Goal: Task Accomplishment & Management: Complete application form

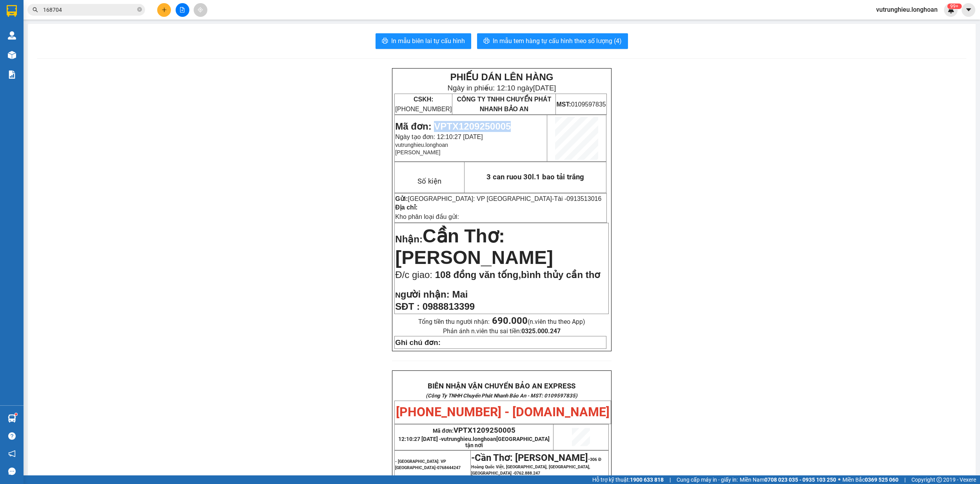
click at [170, 7] on button at bounding box center [164, 10] width 14 height 14
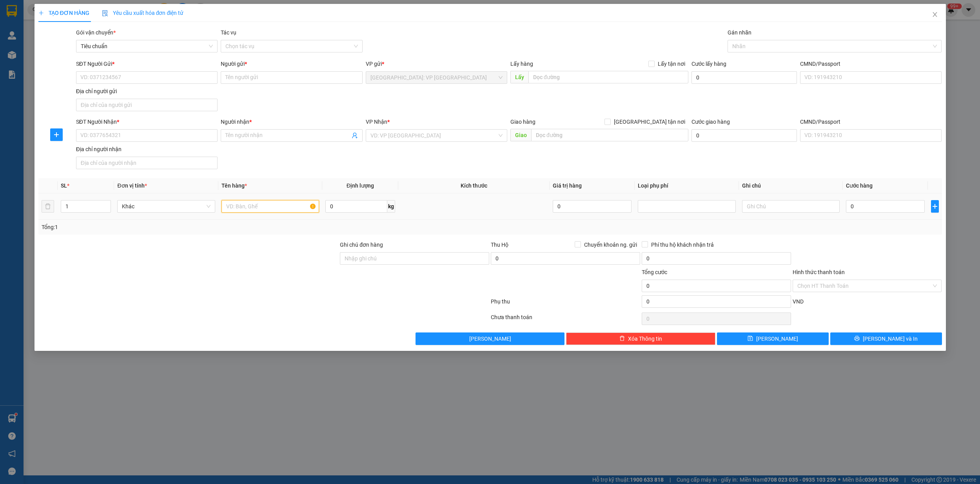
click at [229, 207] on input "text" at bounding box center [270, 206] width 98 height 13
type input "1 kien đen"
click at [133, 78] on input "SĐT Người Gửi *" at bounding box center [146, 77] width 141 height 13
click at [125, 80] on input "SĐT Người Gửi *" at bounding box center [146, 77] width 141 height 13
click at [130, 134] on input "SĐT Người Nhận *" at bounding box center [146, 135] width 141 height 13
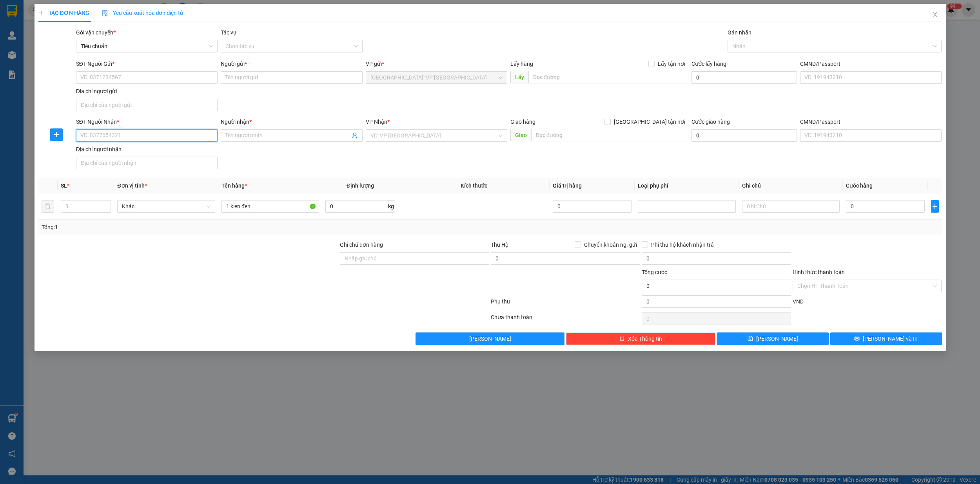
click at [130, 134] on input "SĐT Người Nhận *" at bounding box center [146, 135] width 141 height 13
type input "0987855599"
click at [245, 140] on input "Người nhận *" at bounding box center [287, 135] width 124 height 9
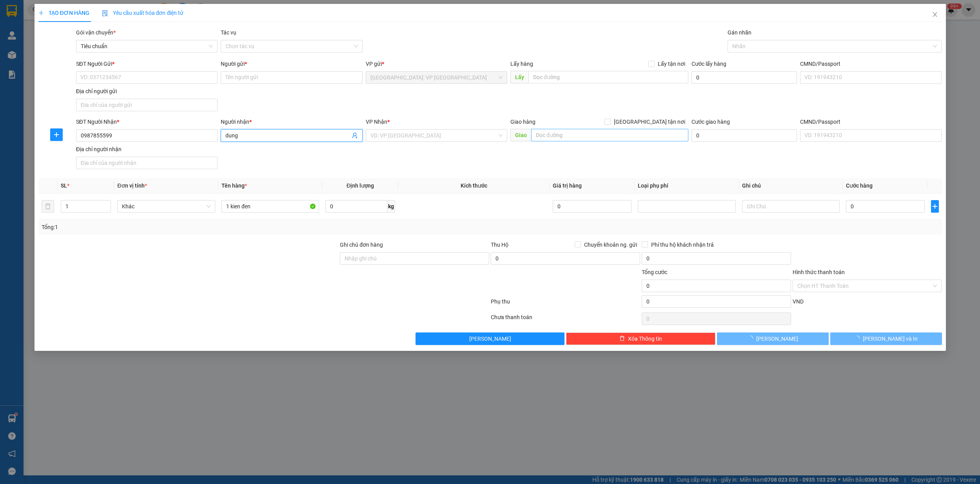
type input "dung"
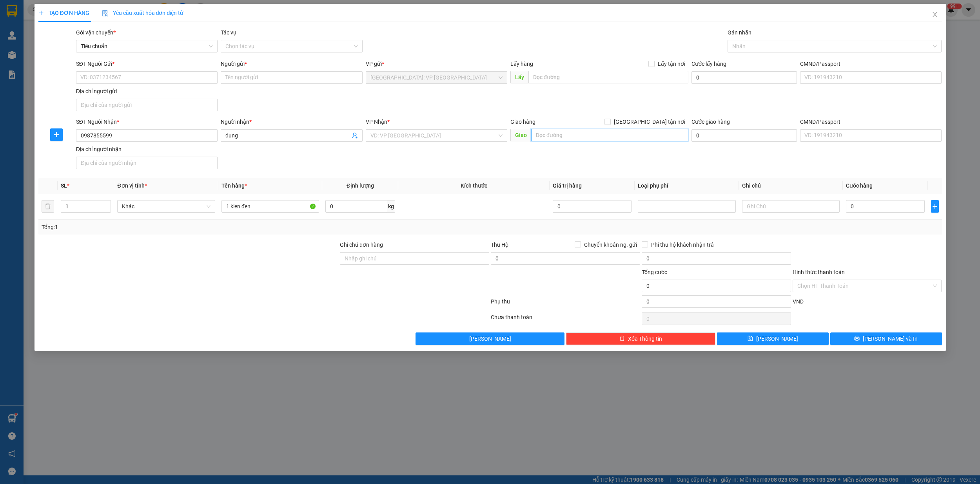
click at [591, 134] on input "text" at bounding box center [609, 135] width 157 height 13
type input "307 [PERSON_NAME],[PERSON_NAME],[PERSON_NAME][GEOGRAPHIC_DATA]"
click at [404, 137] on input "search" at bounding box center [433, 136] width 127 height 12
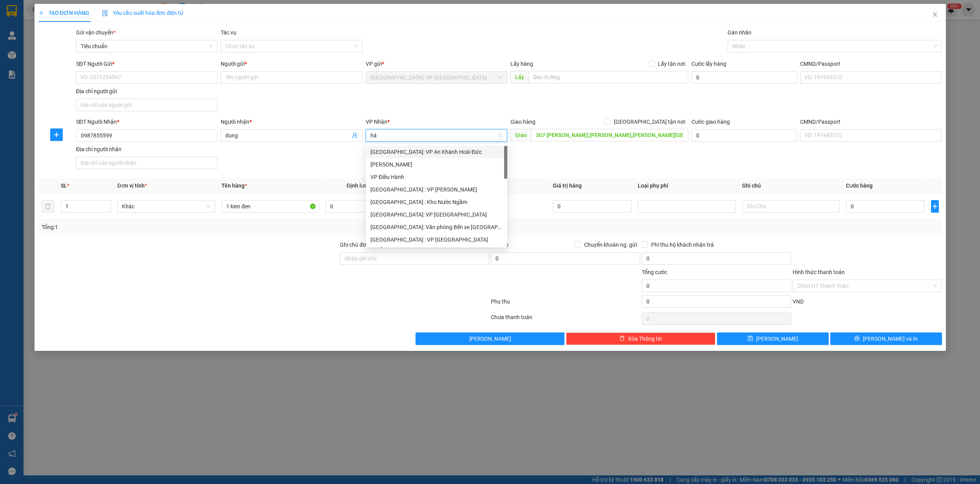
type input "hải"
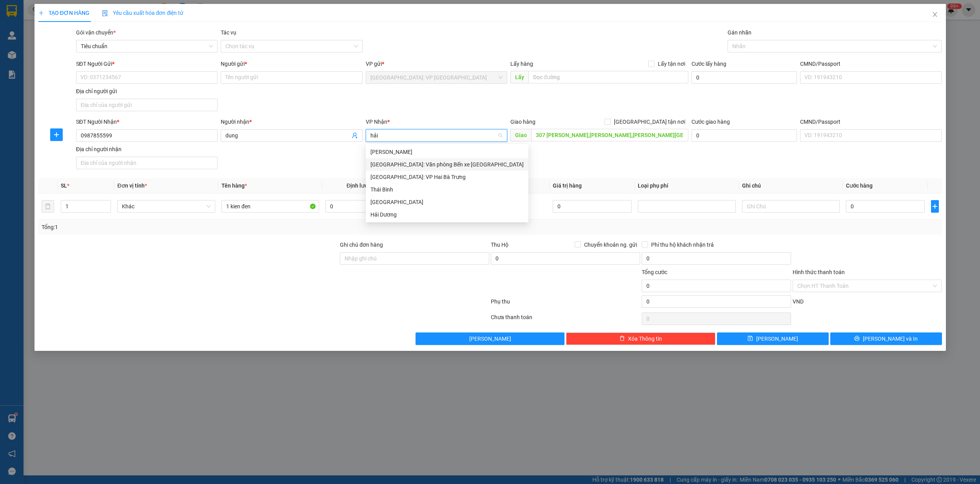
click at [414, 165] on div "[GEOGRAPHIC_DATA]: Văn phòng Bến xe [GEOGRAPHIC_DATA]" at bounding box center [446, 164] width 153 height 9
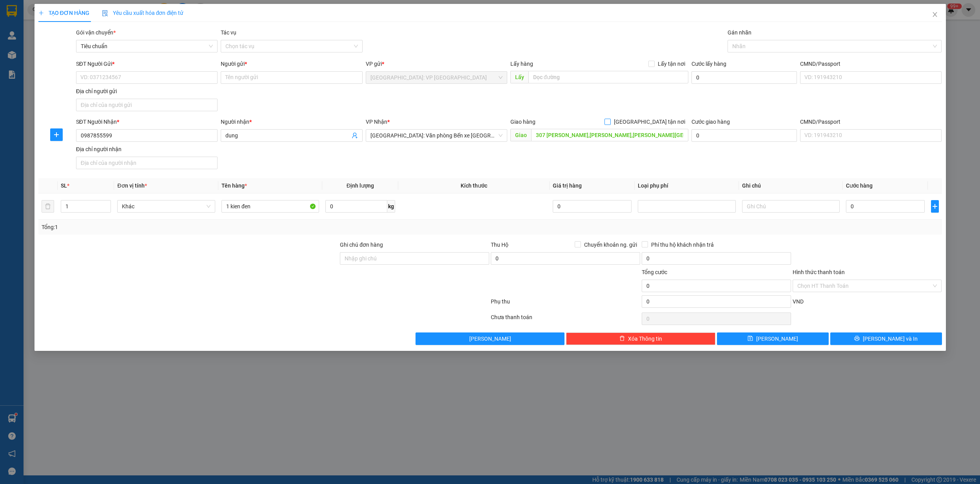
click at [610, 123] on input "[GEOGRAPHIC_DATA] tận nơi" at bounding box center [606, 121] width 5 height 5
checkbox input "true"
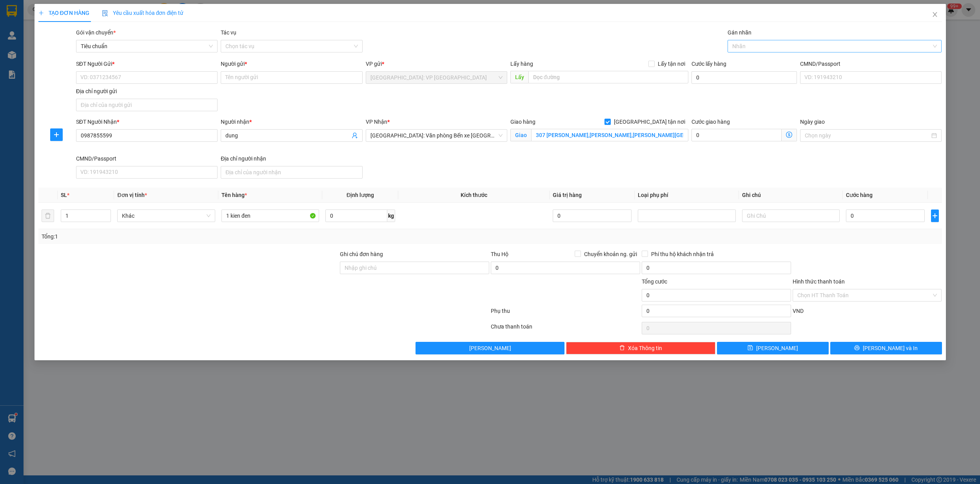
click at [751, 45] on div at bounding box center [830, 46] width 202 height 9
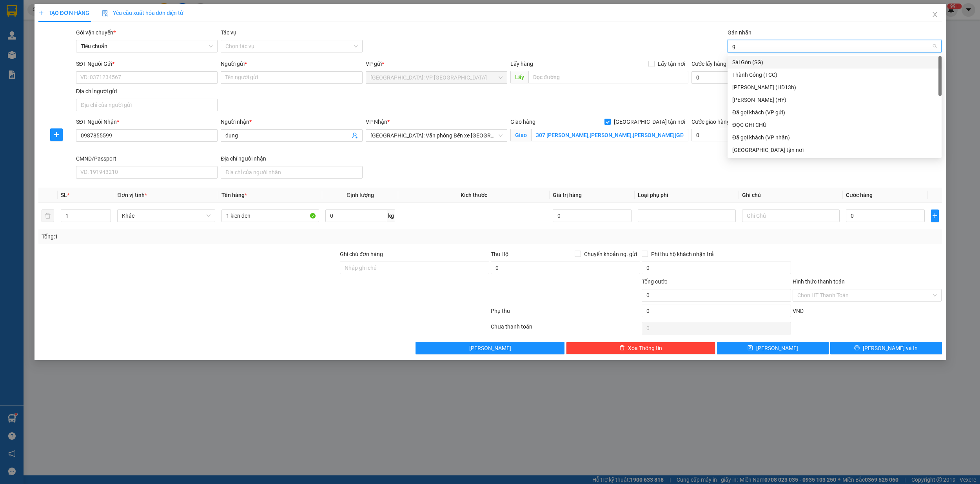
type input "gi"
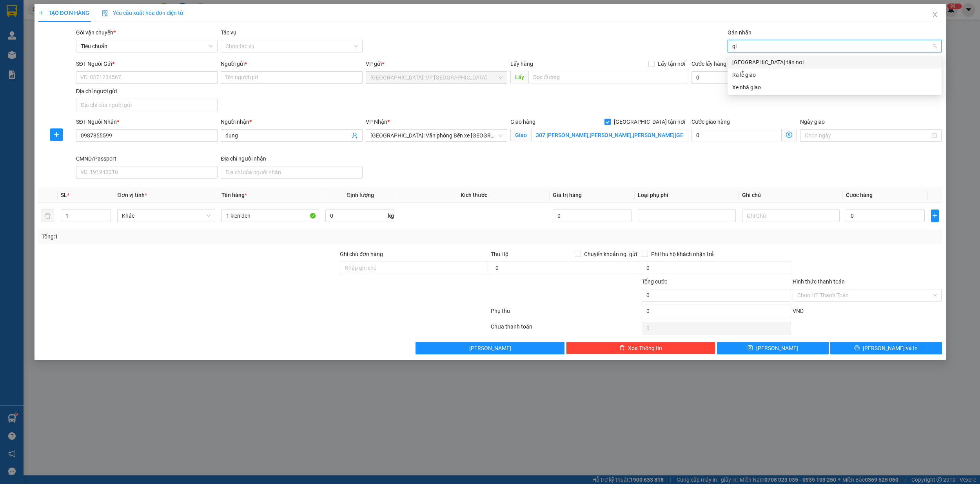
click at [759, 62] on div "[GEOGRAPHIC_DATA] tận nơi" at bounding box center [834, 62] width 205 height 9
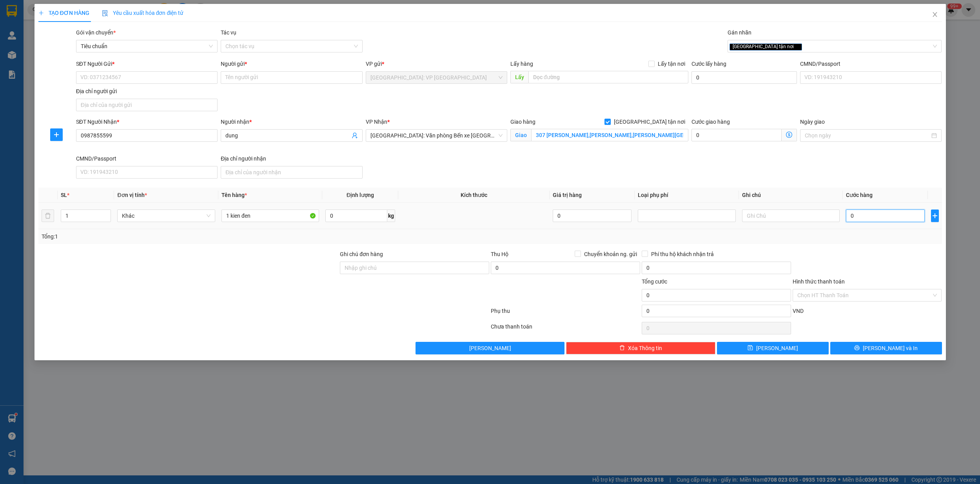
click at [874, 222] on input "0" at bounding box center [885, 216] width 79 height 13
type input "1"
type input "0"
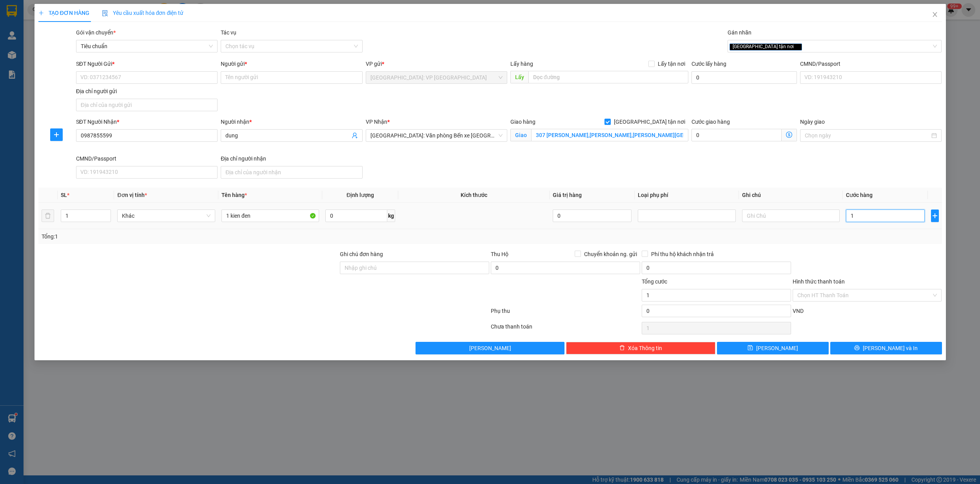
type input "0"
type input "01"
type input "1"
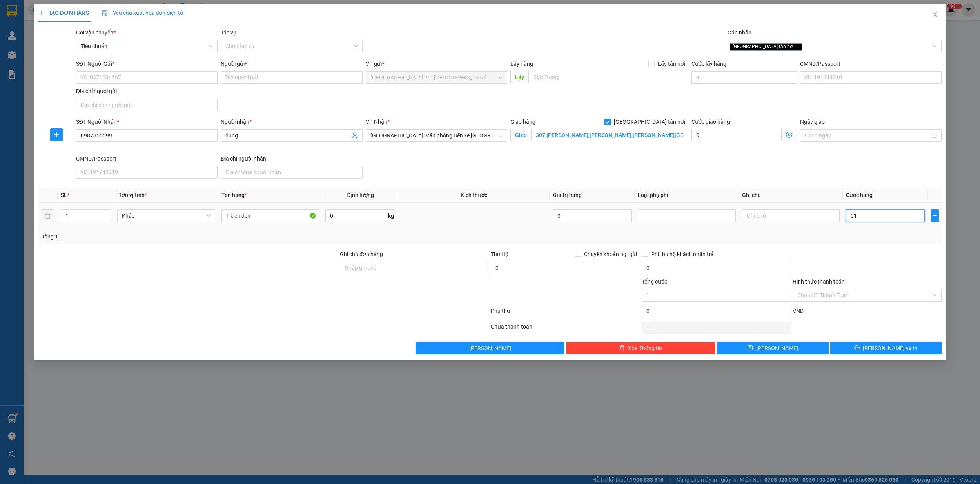
type input "012"
type input "12"
type input "0.120"
type input "120"
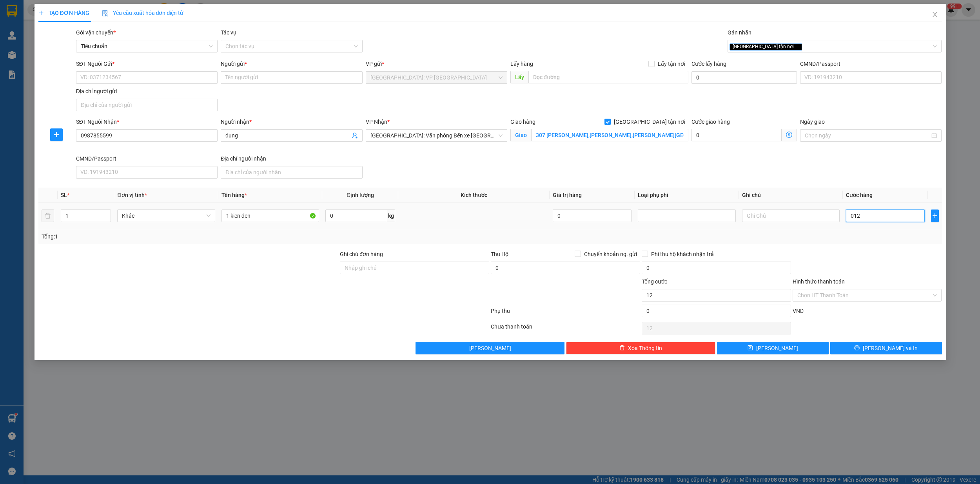
type input "120"
type input "01.200"
type input "1.200"
type input "012.000"
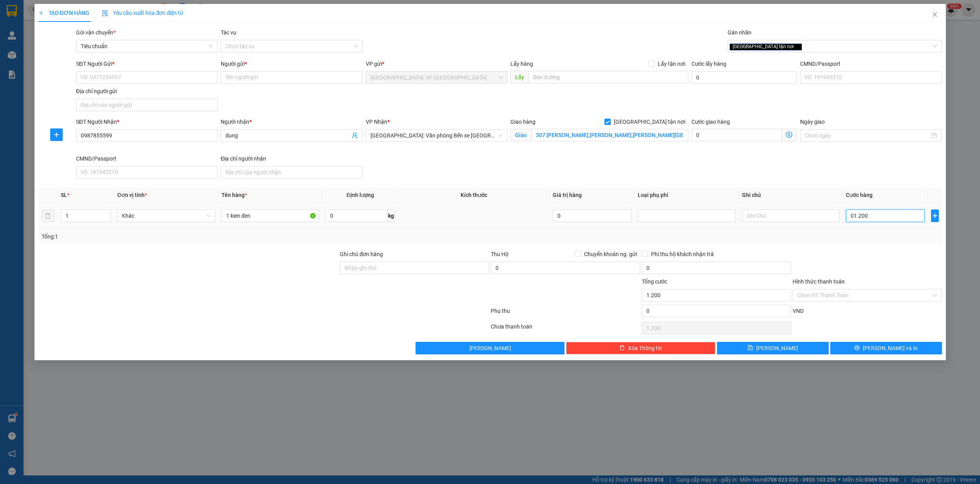
type input "12.000"
type input "0.120.000"
type input "120.000"
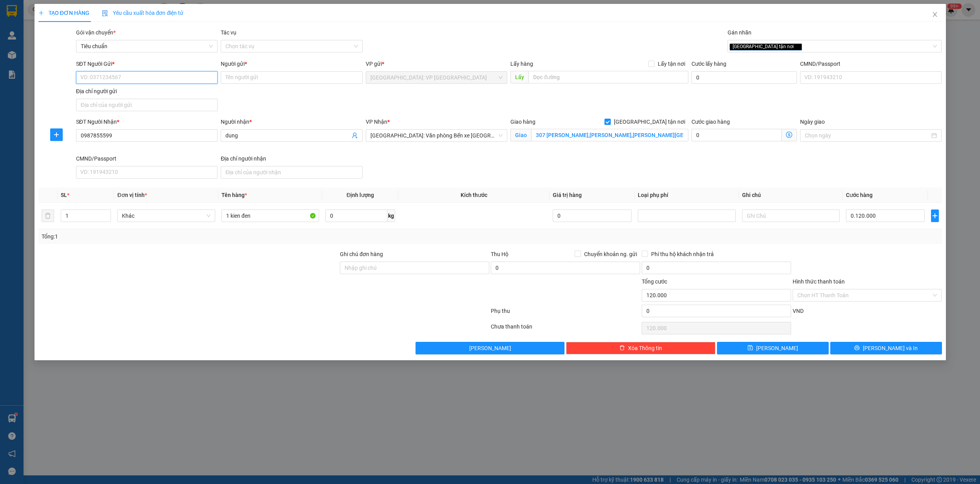
type input "120.000"
click at [104, 79] on input "SĐT Người Gửi *" at bounding box center [146, 77] width 141 height 13
type input "0969421538"
click at [275, 77] on input "Người gửi *" at bounding box center [291, 77] width 141 height 13
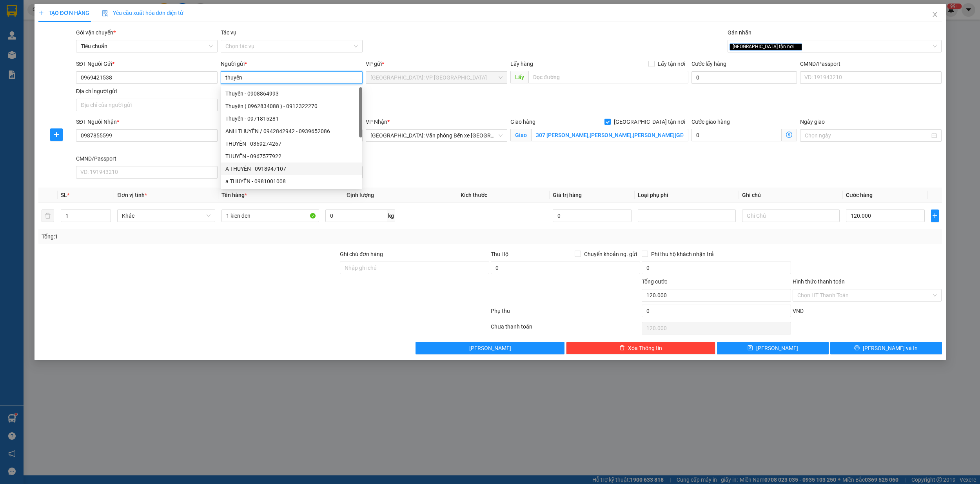
type input "thuyên"
click at [292, 321] on div at bounding box center [264, 313] width 453 height 16
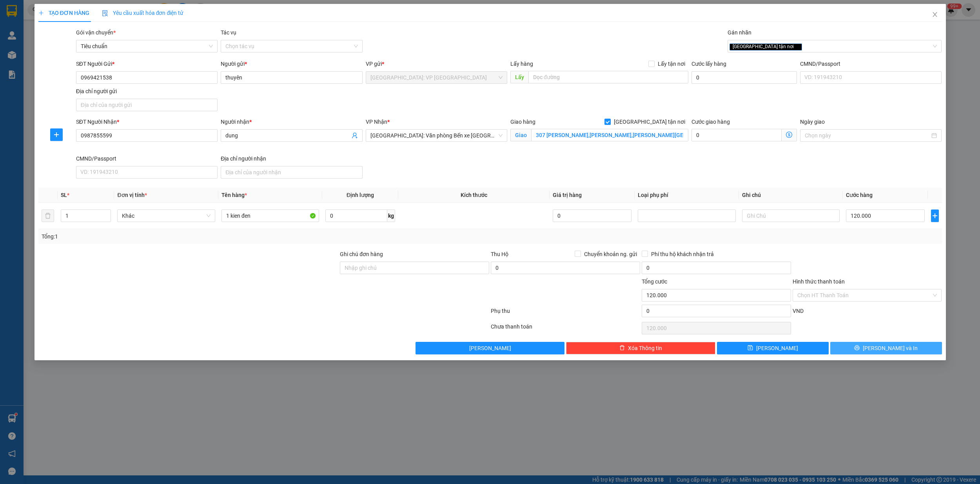
click at [893, 355] on button "[PERSON_NAME] và In" at bounding box center [886, 348] width 112 height 13
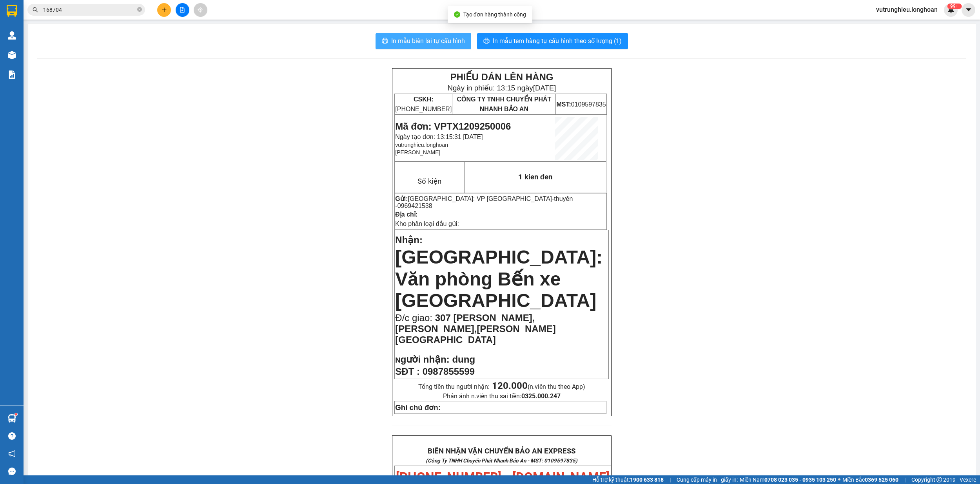
click at [429, 40] on span "In mẫu biên lai tự cấu hình" at bounding box center [428, 41] width 74 height 10
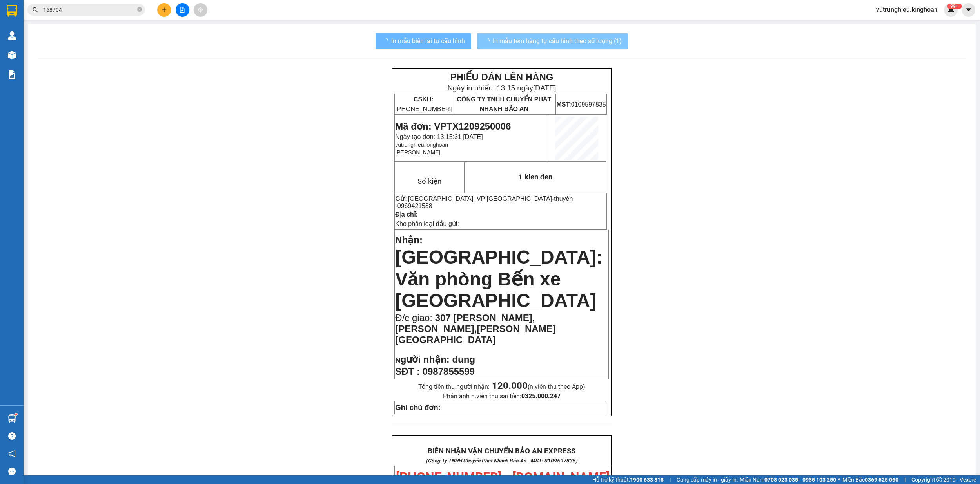
click at [535, 43] on span "In mẫu tem hàng tự cấu hình theo số lượng (1)" at bounding box center [557, 41] width 129 height 10
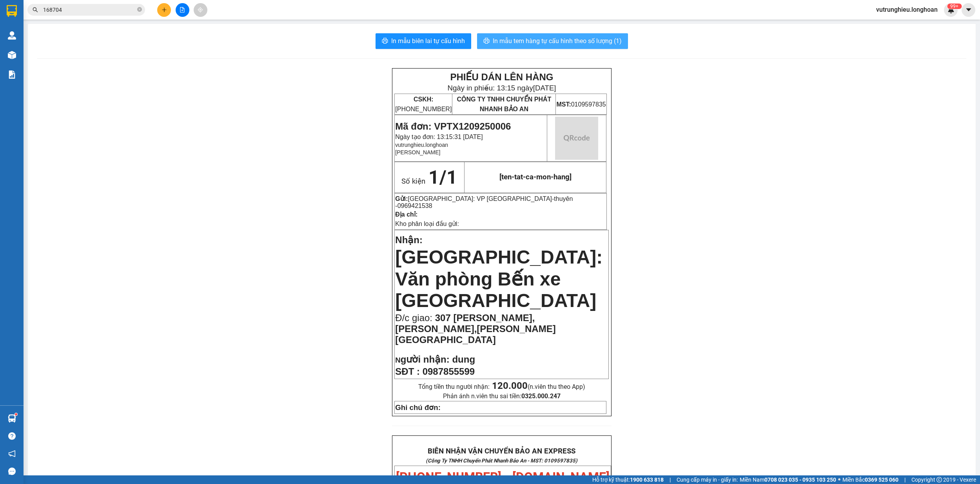
click at [535, 43] on span "In mẫu tem hàng tự cấu hình theo số lượng (1)" at bounding box center [557, 41] width 129 height 10
